Goal: Check status: Check status

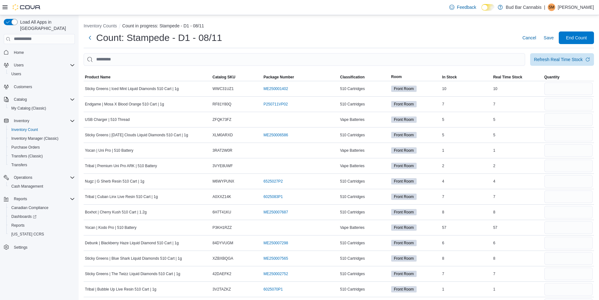
scroll to position [16, 0]
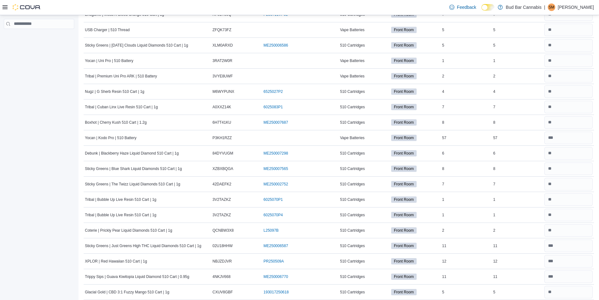
scroll to position [91, 0]
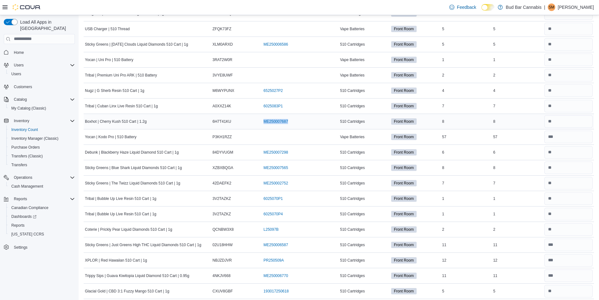
drag, startPoint x: 259, startPoint y: 120, endPoint x: 292, endPoint y: 123, distance: 32.8
click at [292, 123] on tr "Boxhot | Cherry Kush 510 Cart | 1.2g Catalog SKU 6H7T41KU Package Number ME2500…" at bounding box center [339, 121] width 511 height 15
click at [292, 121] on div "ME250007687 (opens in a new tab or window)" at bounding box center [300, 122] width 76 height 8
drag, startPoint x: 292, startPoint y: 121, endPoint x: 266, endPoint y: 120, distance: 25.8
click at [266, 120] on div "ME250007687 (opens in a new tab or window)" at bounding box center [300, 122] width 76 height 8
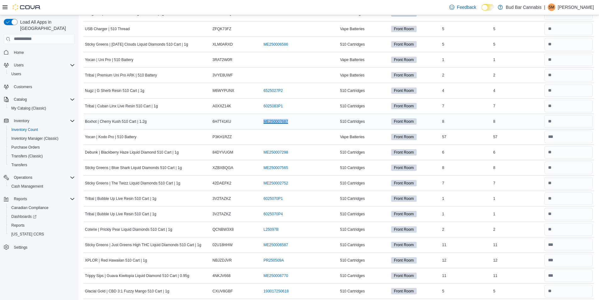
copy link "ME250007687"
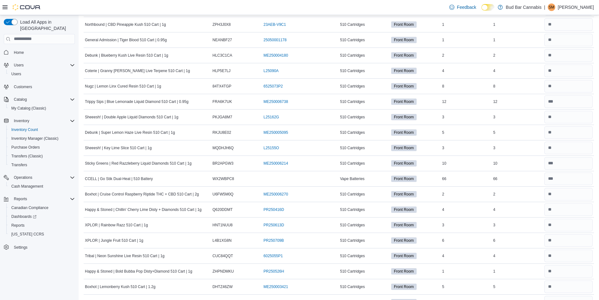
scroll to position [682, 0]
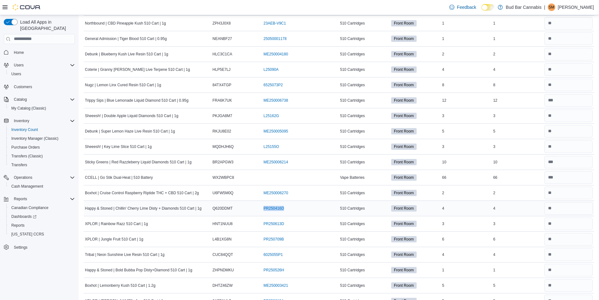
drag, startPoint x: 258, startPoint y: 207, endPoint x: 286, endPoint y: 209, distance: 27.8
click at [286, 209] on tr "Happy & Stoned | Chillin' Cherry Lime Disty + Diamonds 510 Cart | 1g Catalog SK…" at bounding box center [339, 207] width 511 height 15
copy tr "Package Number PR250416D"
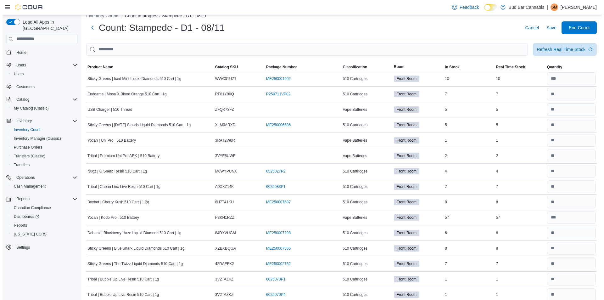
scroll to position [0, 0]
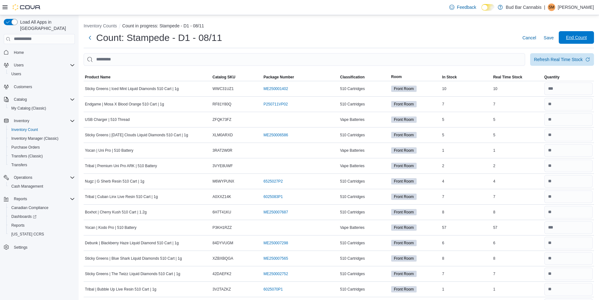
click at [572, 37] on span "End Count" at bounding box center [576, 37] width 21 height 6
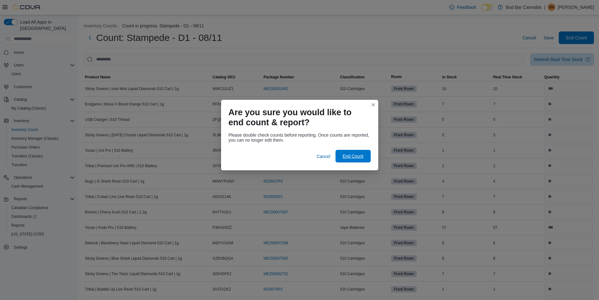
click at [349, 155] on span "End Count" at bounding box center [353, 156] width 21 height 6
